Goal: Transaction & Acquisition: Obtain resource

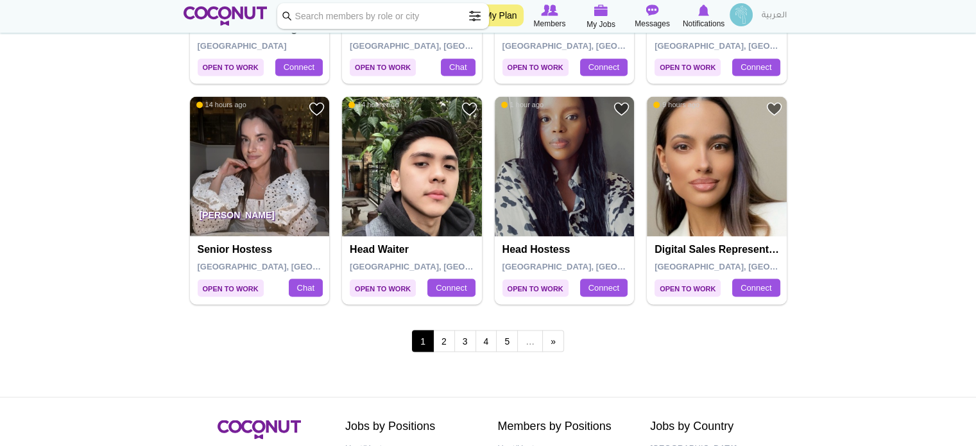
scroll to position [2246, 0]
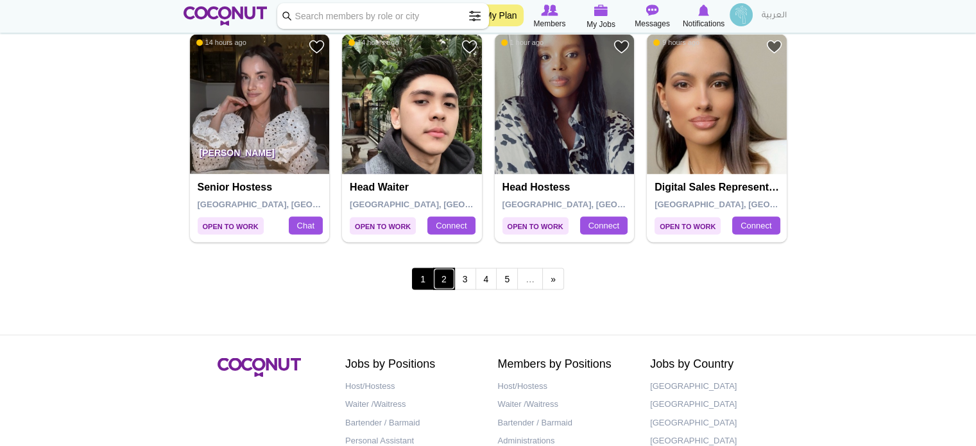
click at [445, 273] on link "2" at bounding box center [444, 279] width 22 height 22
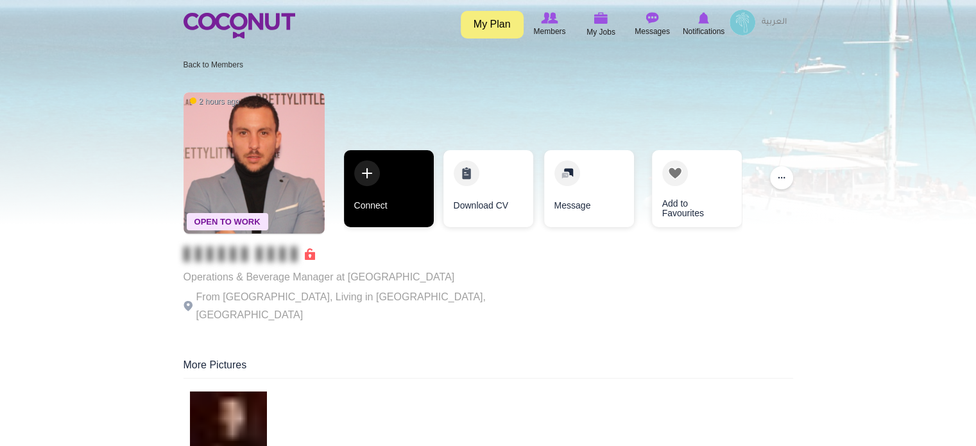
click at [392, 167] on link "Connect" at bounding box center [389, 188] width 90 height 77
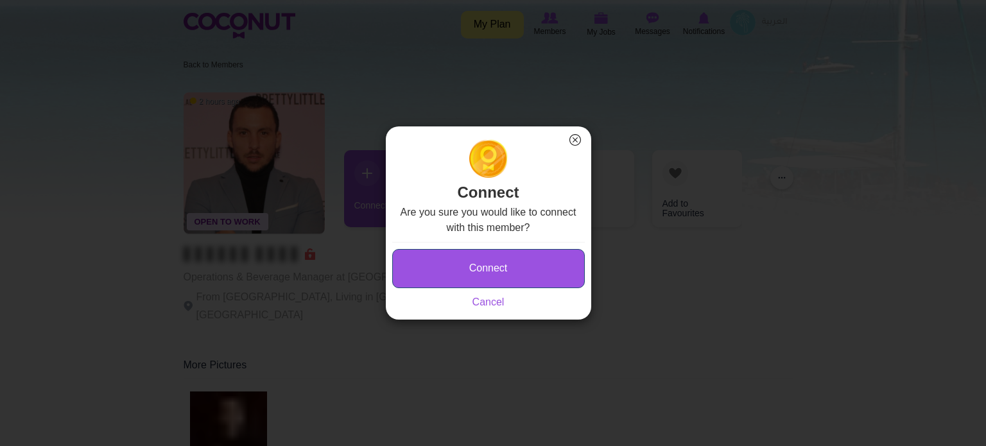
click at [524, 274] on button "Connect" at bounding box center [488, 268] width 193 height 39
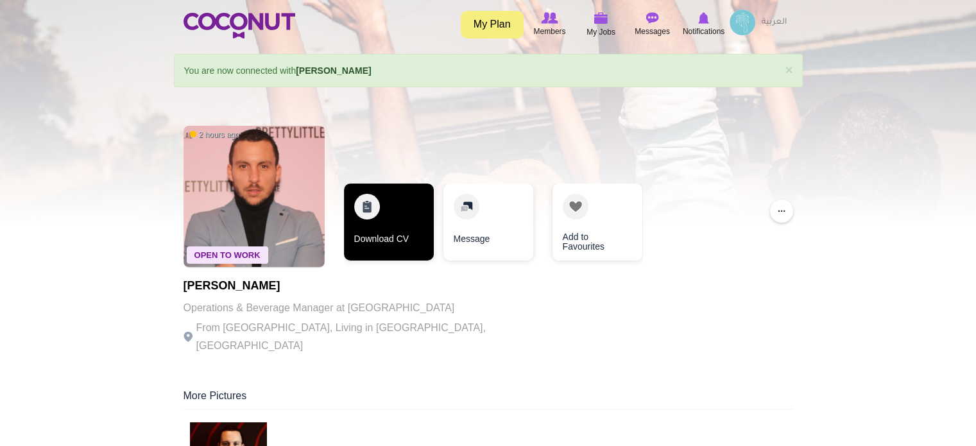
click at [418, 238] on link "Download CV" at bounding box center [389, 222] width 90 height 77
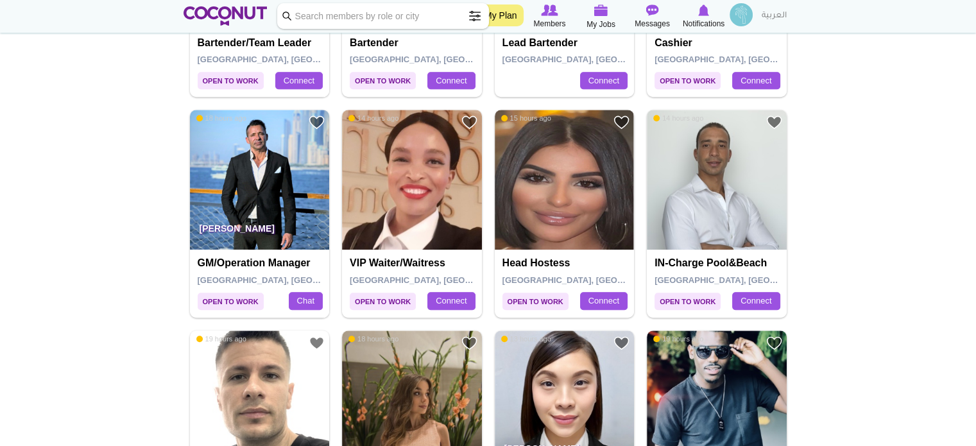
scroll to position [1091, 0]
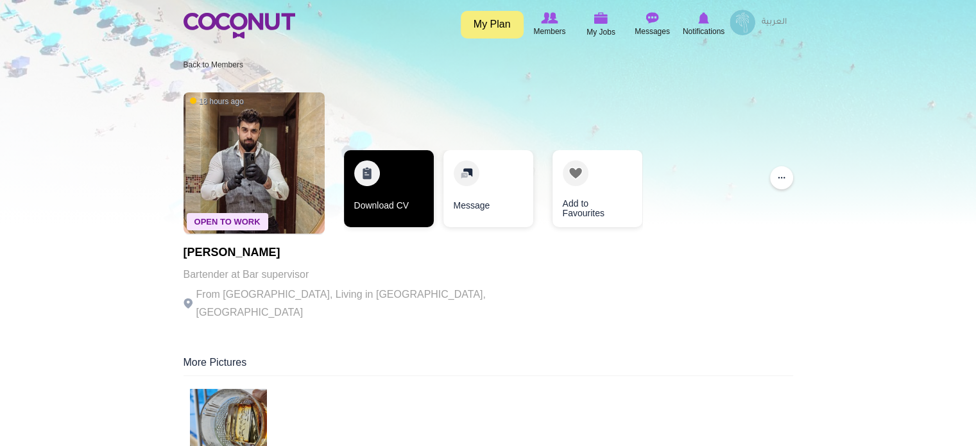
click at [390, 194] on link "Download CV" at bounding box center [389, 188] width 90 height 77
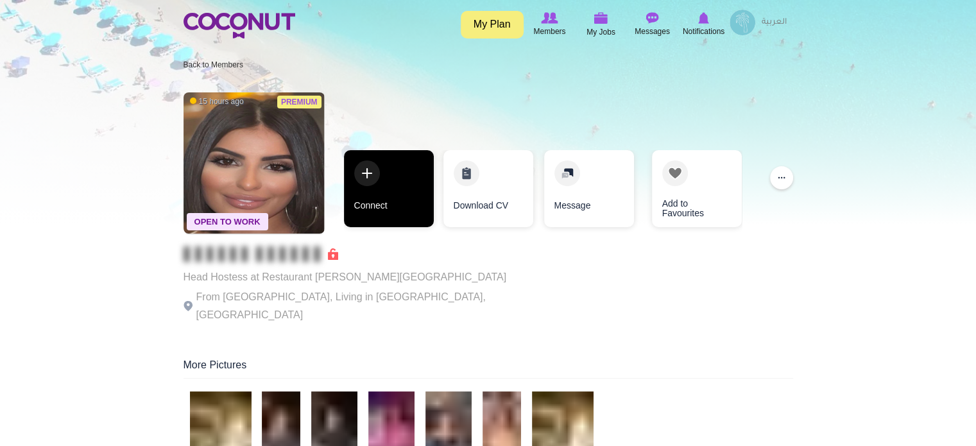
click at [400, 209] on link "Connect" at bounding box center [389, 188] width 90 height 77
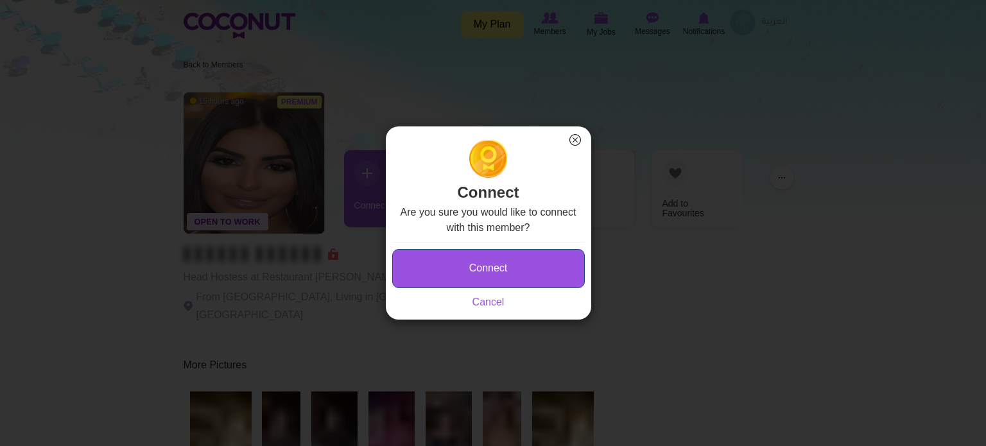
click at [510, 258] on button "Connect" at bounding box center [488, 268] width 193 height 39
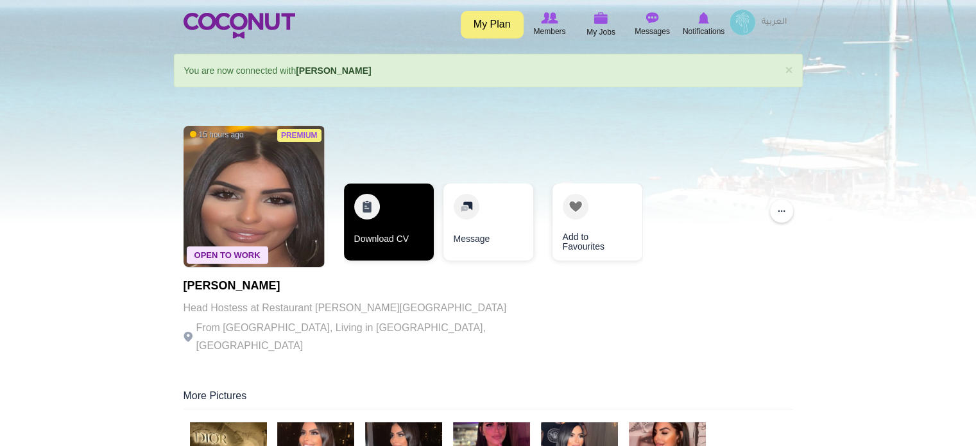
click at [377, 207] on link "Download CV" at bounding box center [389, 222] width 90 height 77
